Goal: Task Accomplishment & Management: Manage account settings

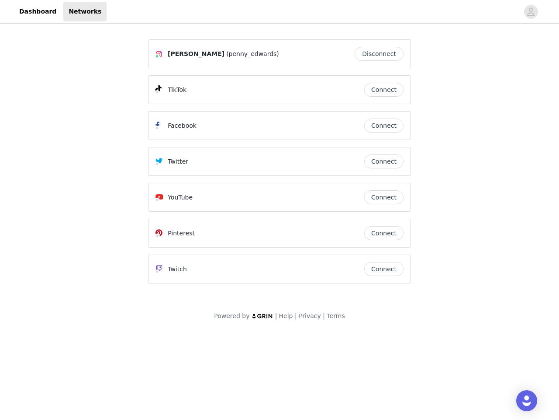
click at [280, 165] on div "Twitter" at bounding box center [260, 161] width 209 height 10
click at [280, 12] on div at bounding box center [313, 12] width 413 height 20
click at [532, 12] on icon "avatar" at bounding box center [531, 12] width 8 height 14
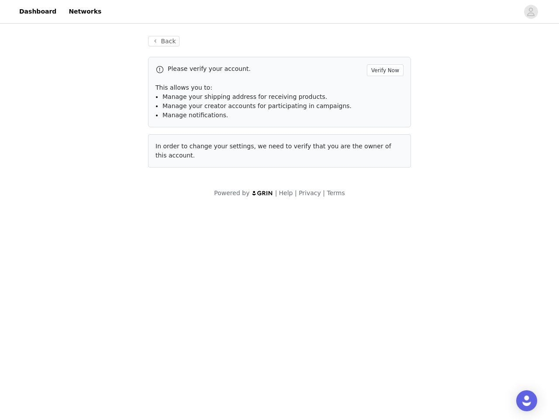
click at [382, 54] on div "Back Please verify your account. Verify Now This allows you to: Manage your shi…" at bounding box center [280, 101] width 284 height 153
click at [384, 90] on p "This allows you to:" at bounding box center [280, 87] width 248 height 9
click at [384, 125] on div "Please verify your account. Verify Now This allows you to: Manage your shipping…" at bounding box center [279, 92] width 263 height 70
click at [384, 161] on div "Back Please verify your account. Verify Now This allows you to: Manage your shi…" at bounding box center [280, 101] width 284 height 153
click at [384, 197] on div "Powered by | Help | Privacy | Terms" at bounding box center [279, 198] width 559 height 20
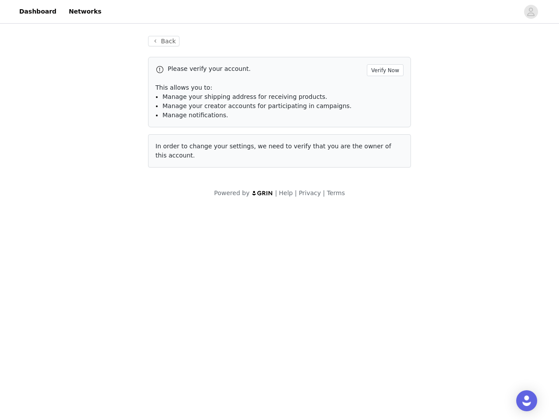
click at [384, 233] on body "Dashboard Networks Back Please verify your account. Verify Now This allows you …" at bounding box center [279, 210] width 559 height 420
